Goal: Task Accomplishment & Management: Use online tool/utility

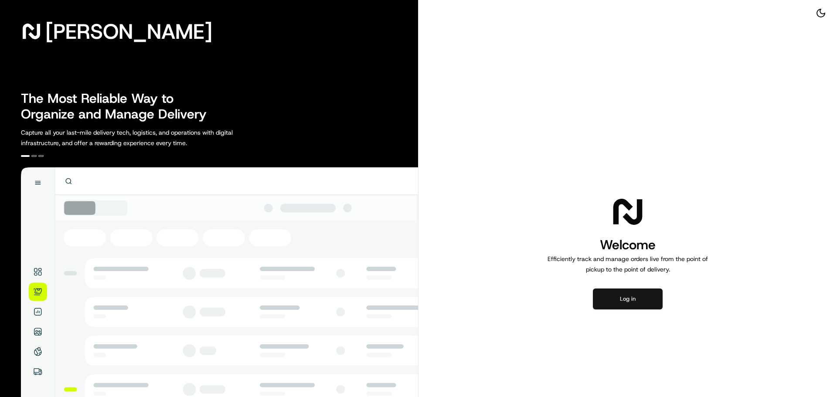
click at [635, 301] on button "Log in" at bounding box center [628, 299] width 70 height 21
